Goal: Navigation & Orientation: Find specific page/section

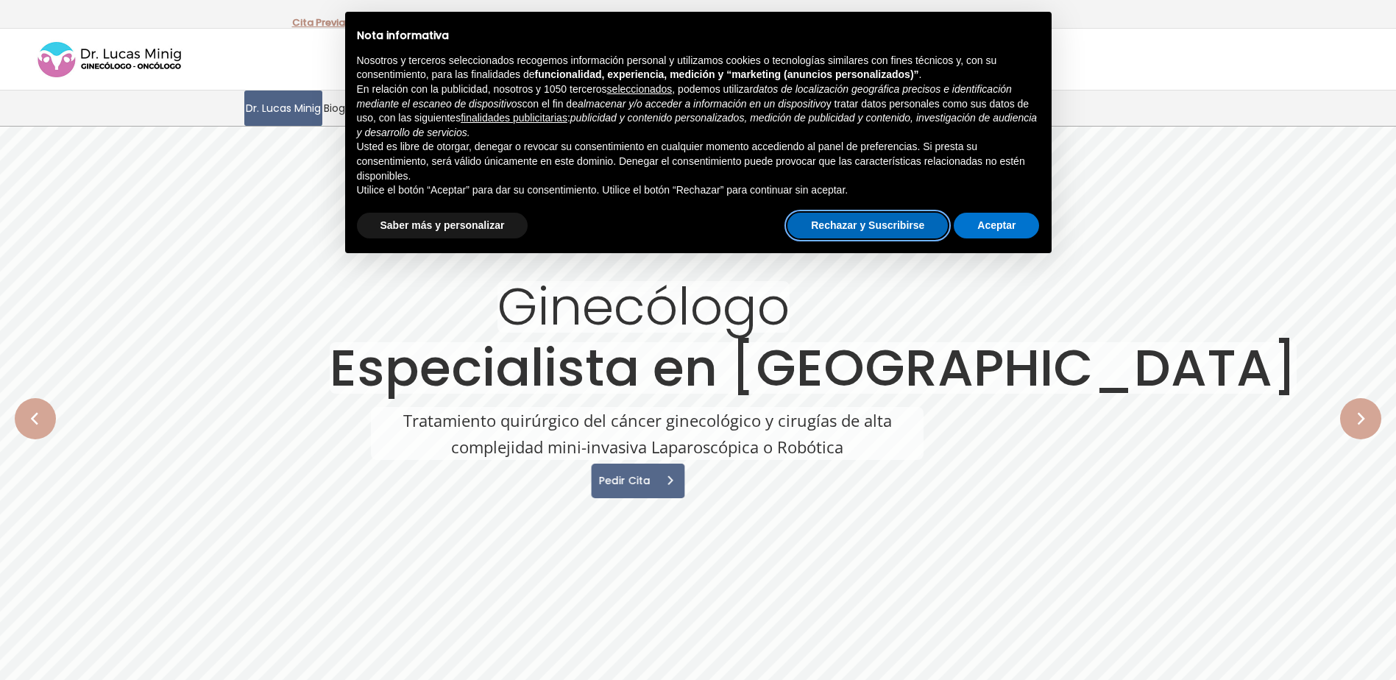
click at [877, 227] on button "Rechazar y Suscribirse" at bounding box center [867, 226] width 160 height 26
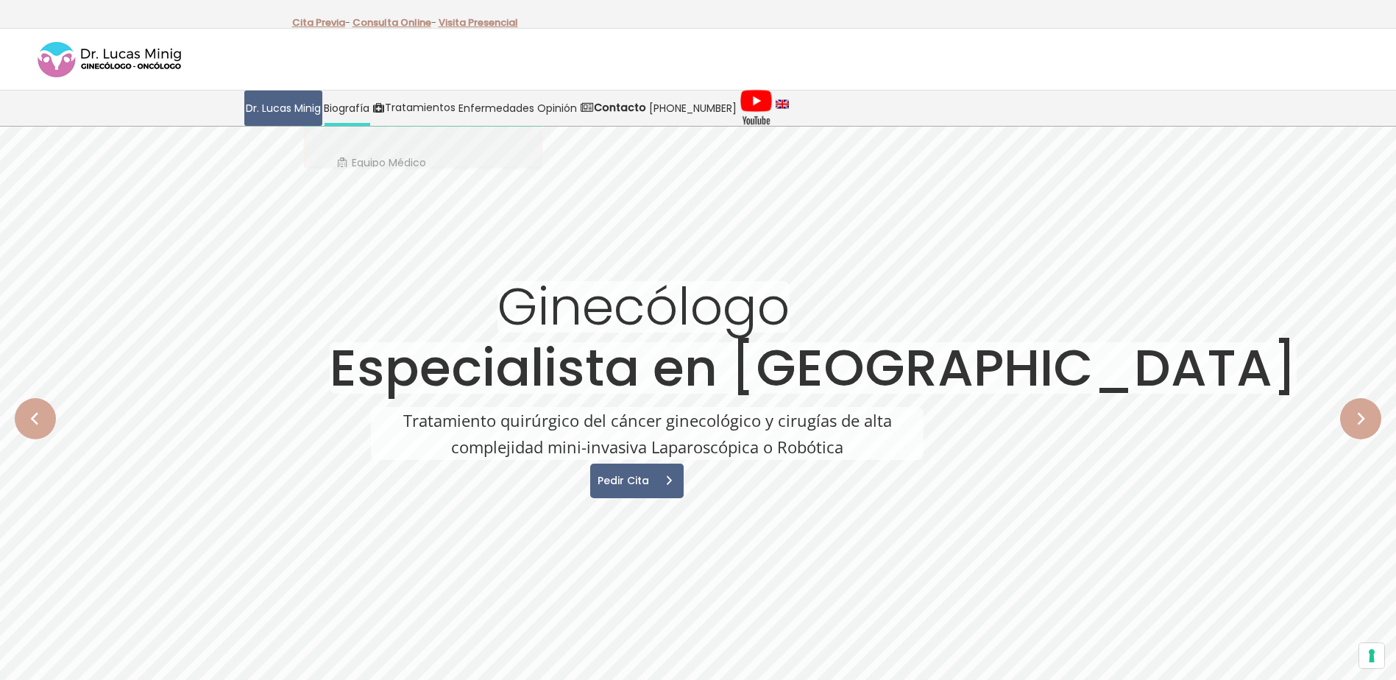
click at [338, 100] on span "Biografía" at bounding box center [347, 108] width 46 height 17
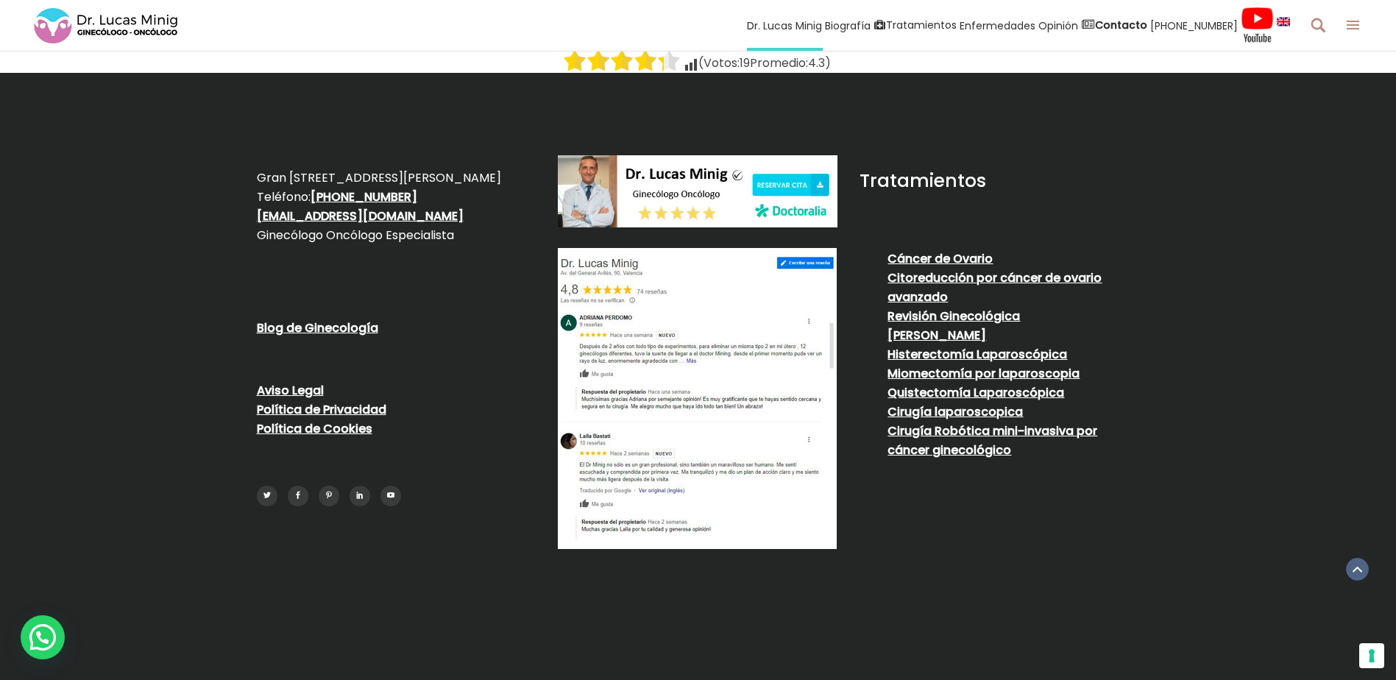
scroll to position [4507, 0]
